Goal: Task Accomplishment & Management: Use online tool/utility

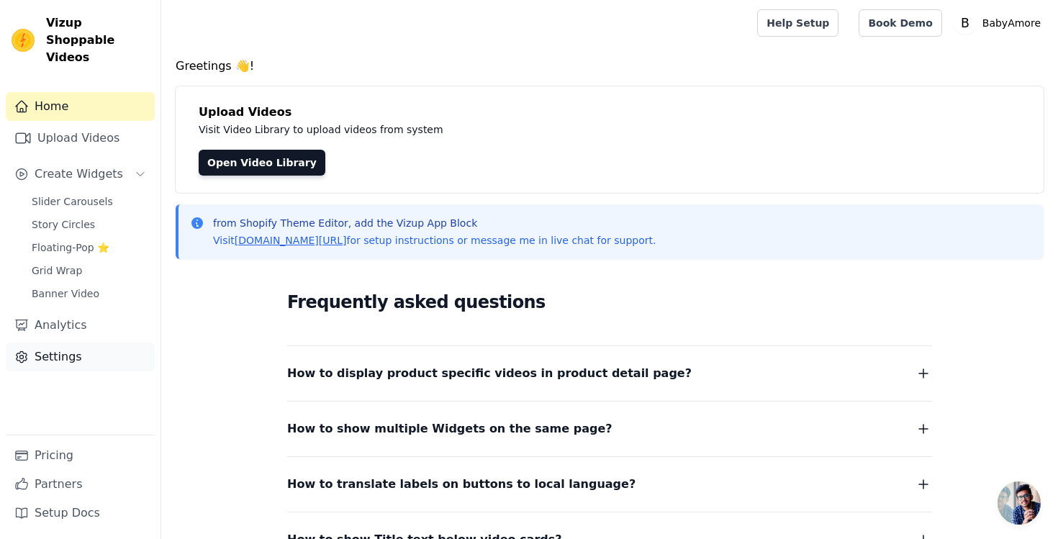
click at [73, 343] on link "Settings" at bounding box center [80, 357] width 149 height 29
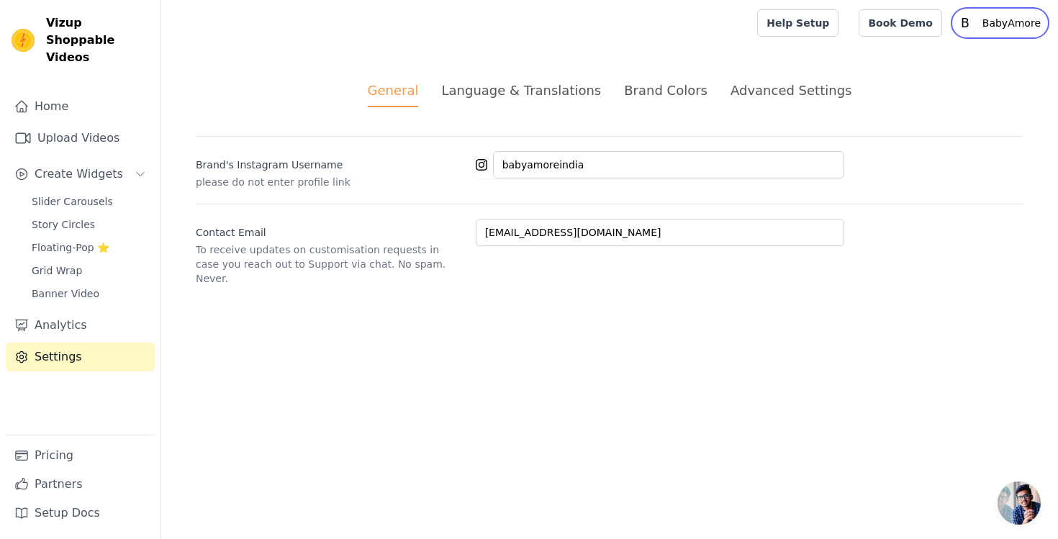
click at [985, 20] on p "BabyAmore" at bounding box center [1012, 23] width 70 height 26
click at [55, 240] on span "Floating-Pop ⭐" at bounding box center [71, 247] width 78 height 14
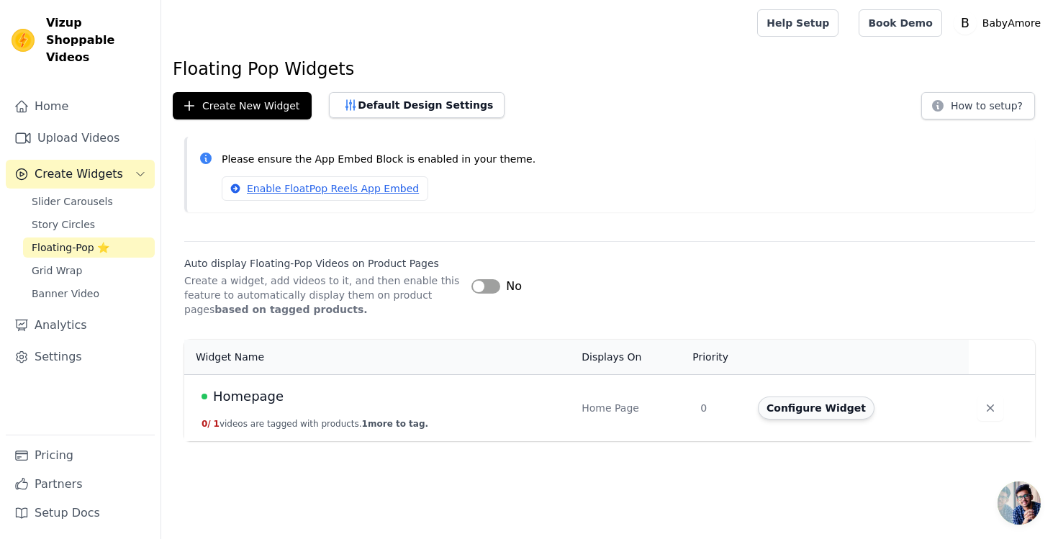
click at [791, 407] on button "Configure Widget" at bounding box center [816, 408] width 117 height 23
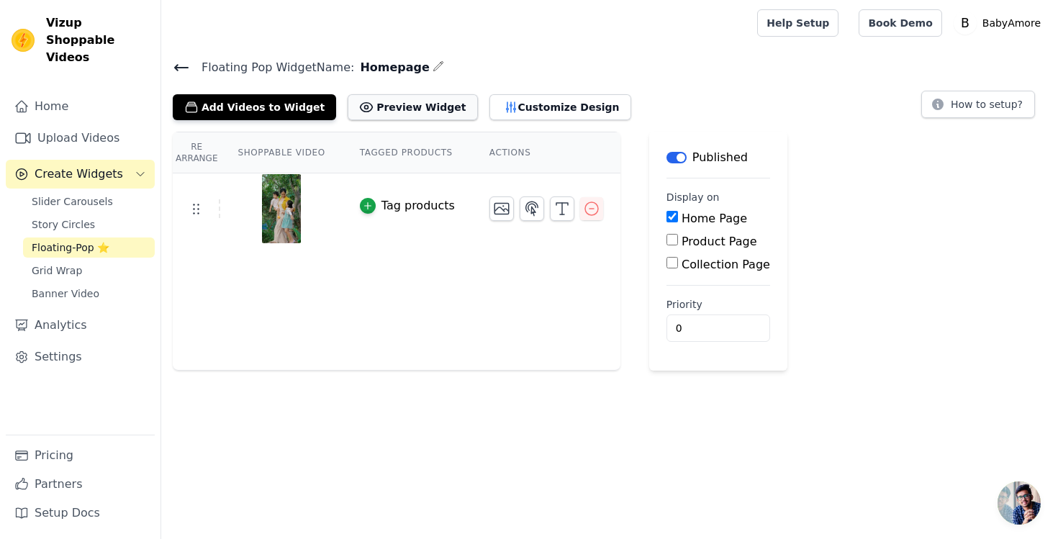
click at [373, 112] on button "Preview Widget" at bounding box center [413, 107] width 130 height 26
click at [532, 100] on button "Customize Design" at bounding box center [560, 107] width 142 height 26
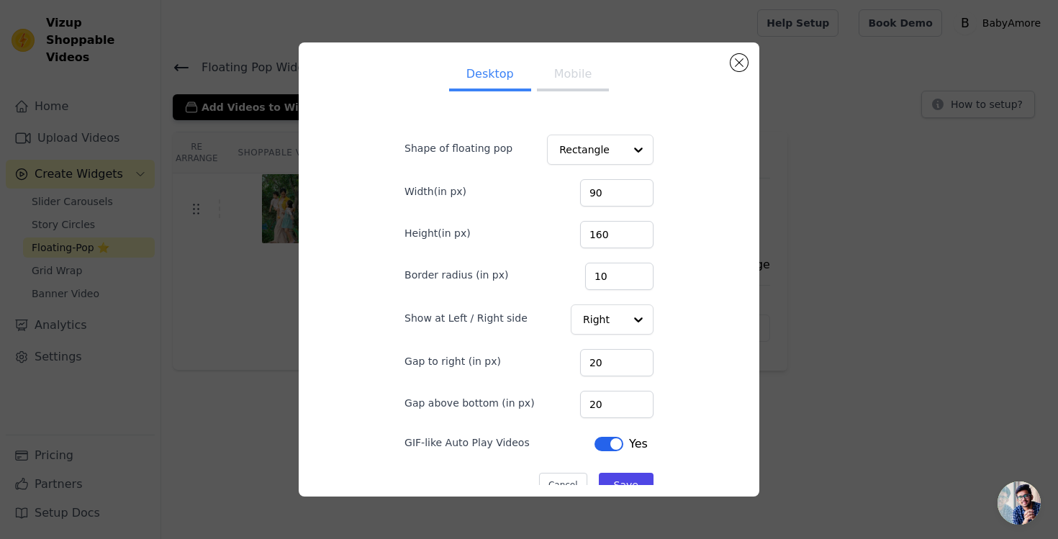
scroll to position [24, 0]
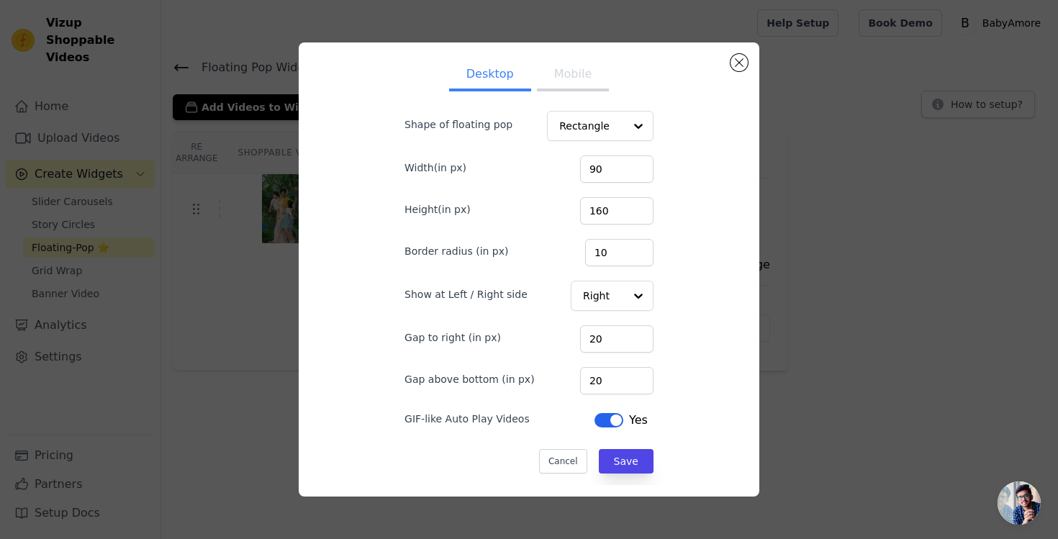
click at [602, 421] on button "Label" at bounding box center [608, 420] width 29 height 14
click at [612, 462] on button "Save" at bounding box center [626, 461] width 55 height 24
click at [557, 94] on ul "Desktop Mobile" at bounding box center [528, 75] width 295 height 43
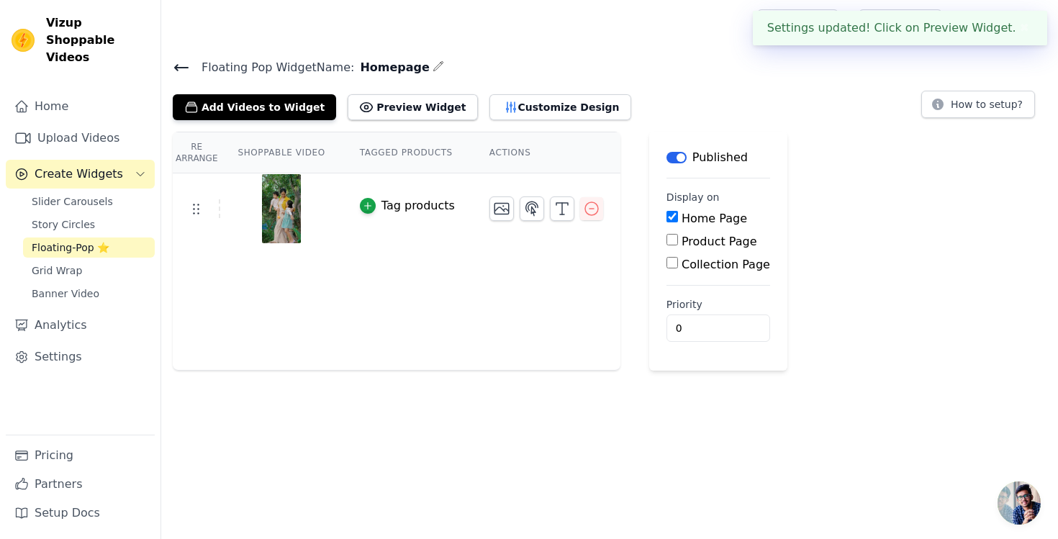
click at [557, 76] on div "Floating Pop Widget Name: Homepage Add Videos to Widget Preview Widget Desktop …" at bounding box center [609, 89] width 897 height 63
click at [537, 104] on button "Customize Design" at bounding box center [560, 107] width 142 height 26
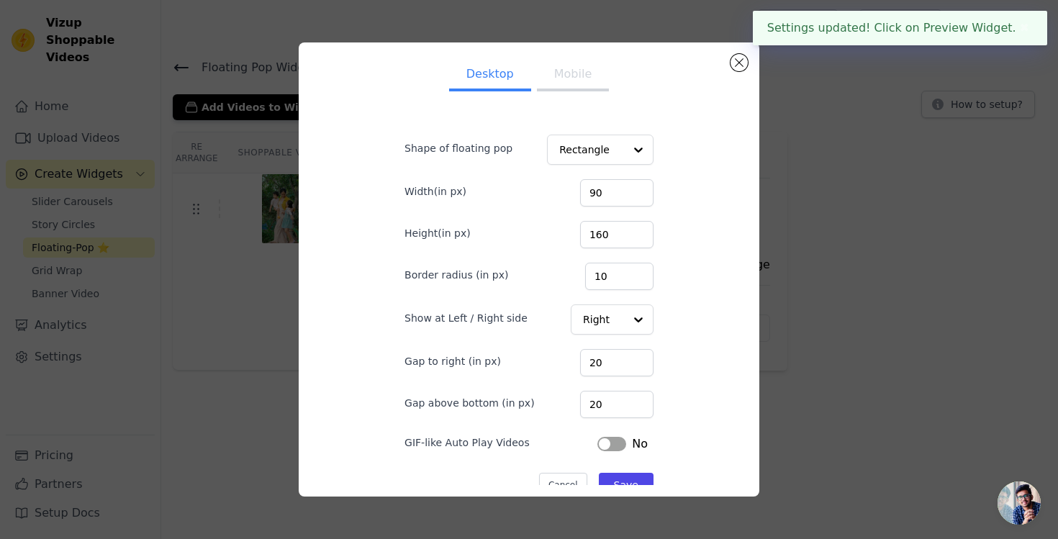
click at [577, 76] on button "Mobile" at bounding box center [573, 76] width 72 height 32
click at [507, 79] on button "Desktop" at bounding box center [490, 76] width 82 height 32
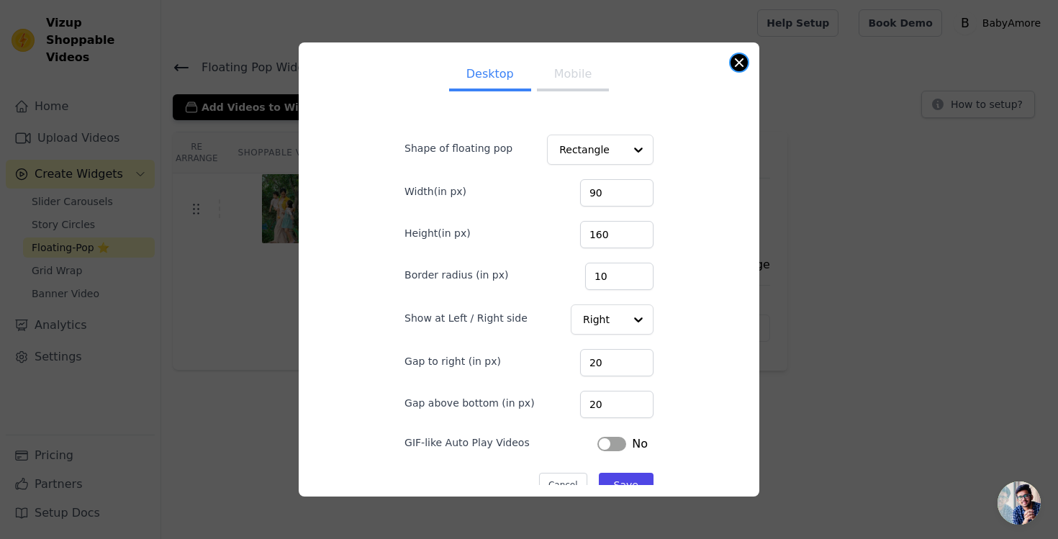
click at [741, 68] on button "Close modal" at bounding box center [739, 62] width 17 height 17
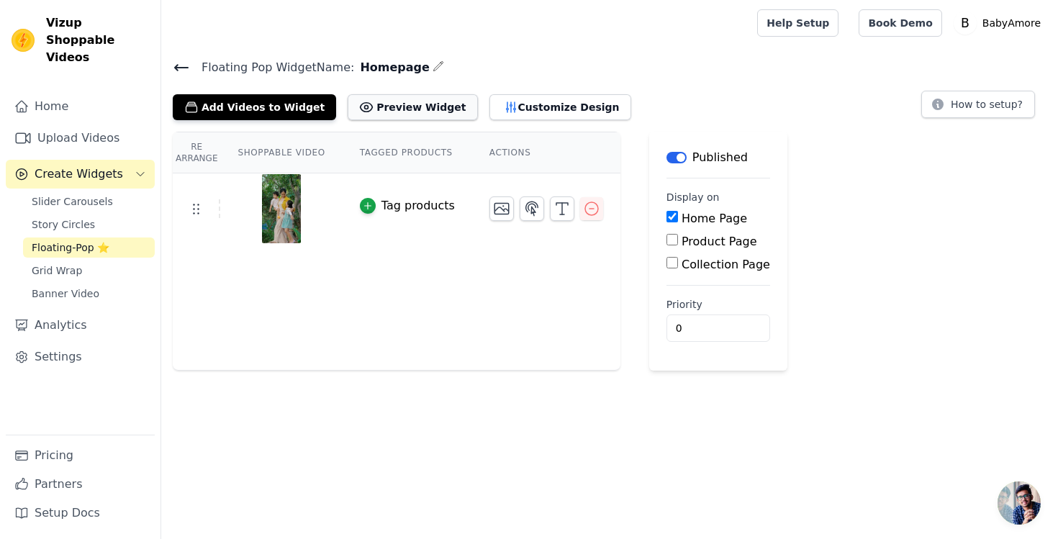
click at [417, 114] on button "Preview Widget" at bounding box center [413, 107] width 130 height 26
click at [194, 212] on use at bounding box center [197, 209] width 6 height 10
click at [499, 210] on icon "button" at bounding box center [501, 209] width 14 height 11
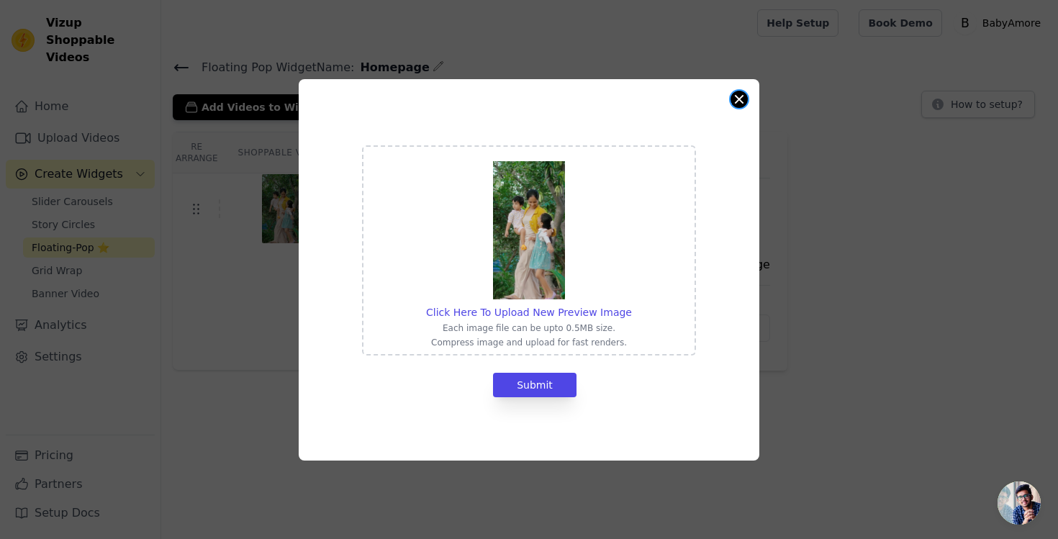
click at [747, 96] on div "Click Here To Upload New Preview Image Each image file can be upto 0.5MB size. …" at bounding box center [529, 269] width 461 height 381
click at [749, 99] on div "Click Here To Upload New Preview Image Each image file can be upto 0.5MB size. …" at bounding box center [529, 269] width 461 height 381
click at [743, 99] on button "Close modal" at bounding box center [739, 99] width 17 height 17
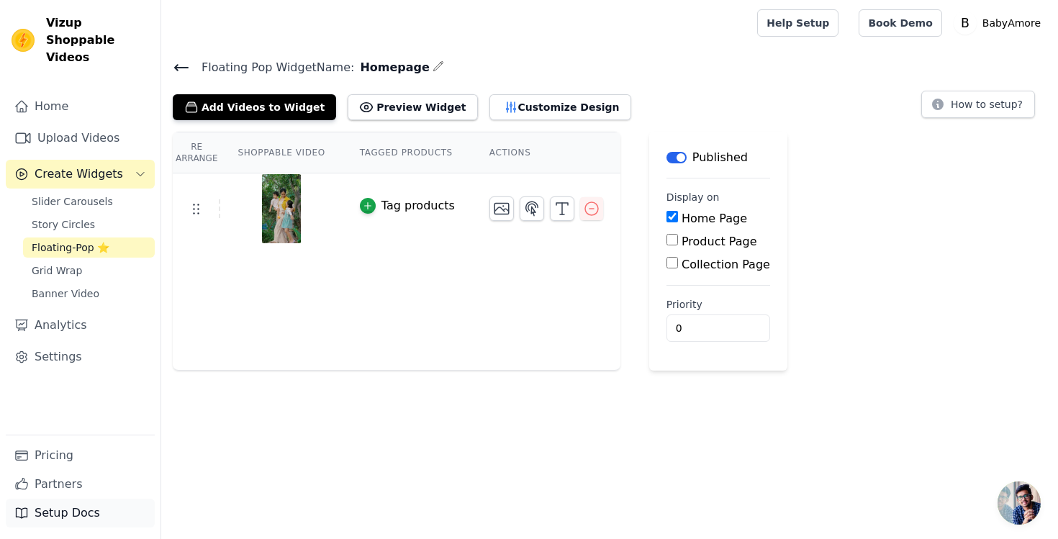
click at [63, 512] on link "Setup Docs" at bounding box center [80, 513] width 149 height 29
click at [588, 202] on icon "button" at bounding box center [591, 208] width 13 height 13
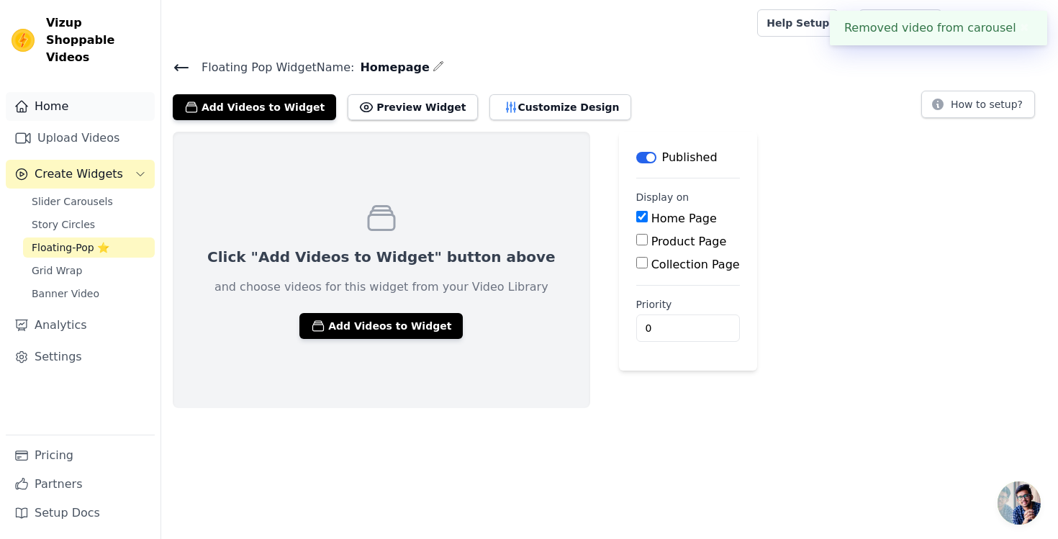
click at [52, 92] on link "Home" at bounding box center [80, 106] width 149 height 29
